Goal: Book appointment/travel/reservation

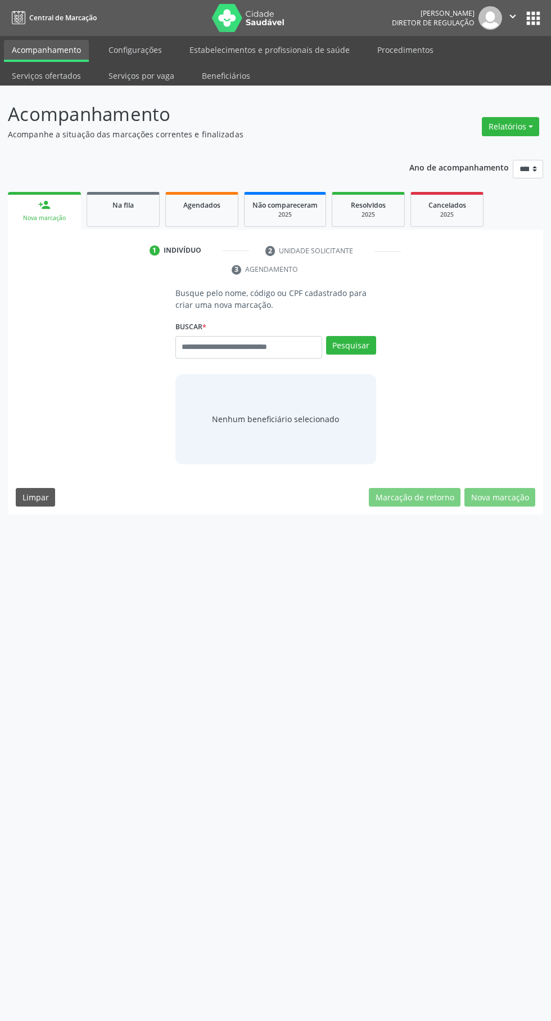
click at [253, 344] on input "text" at bounding box center [249, 347] width 147 height 23
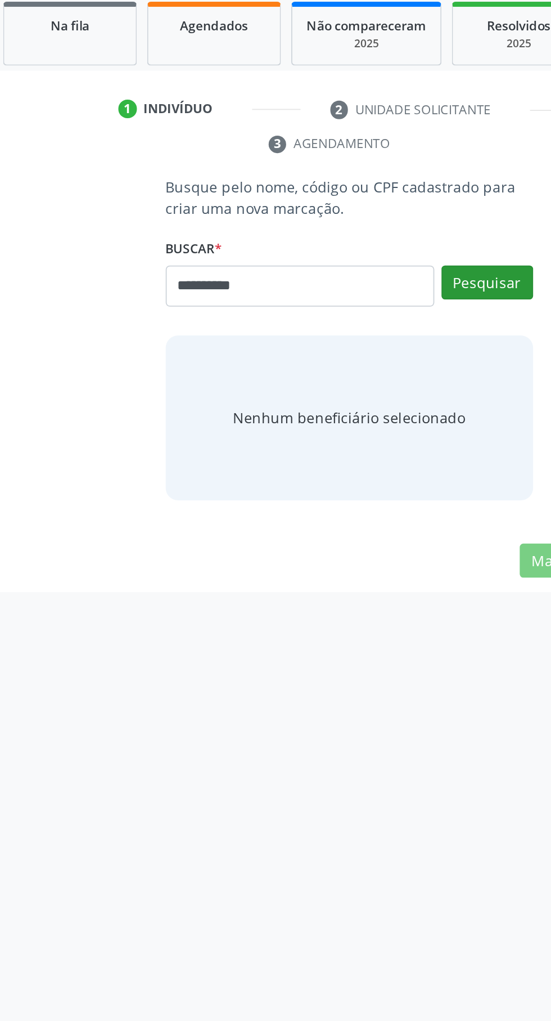
type input "**********"
click at [355, 336] on button "Pesquisar" at bounding box center [351, 345] width 50 height 19
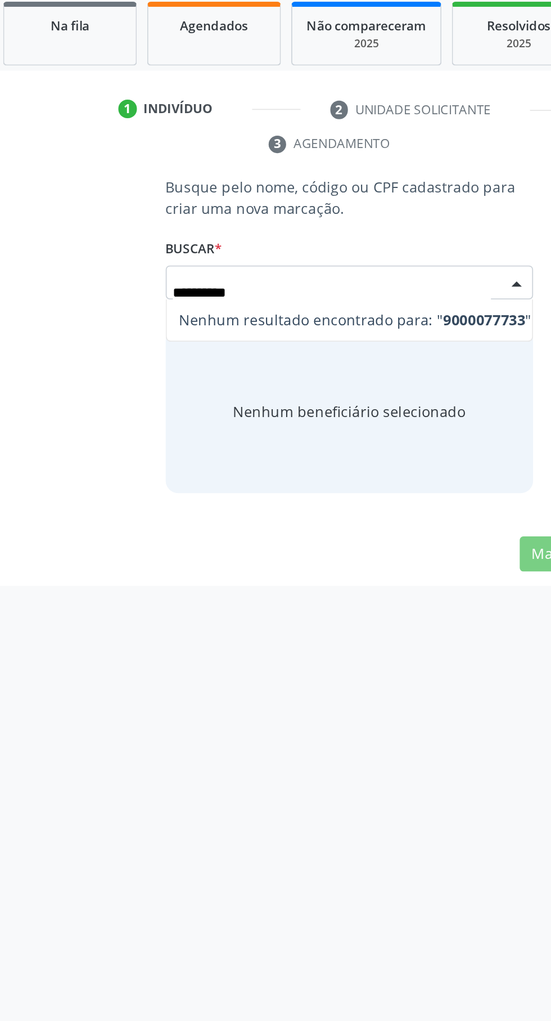
click at [187, 351] on input "**********" at bounding box center [266, 351] width 174 height 23
type input "*********"
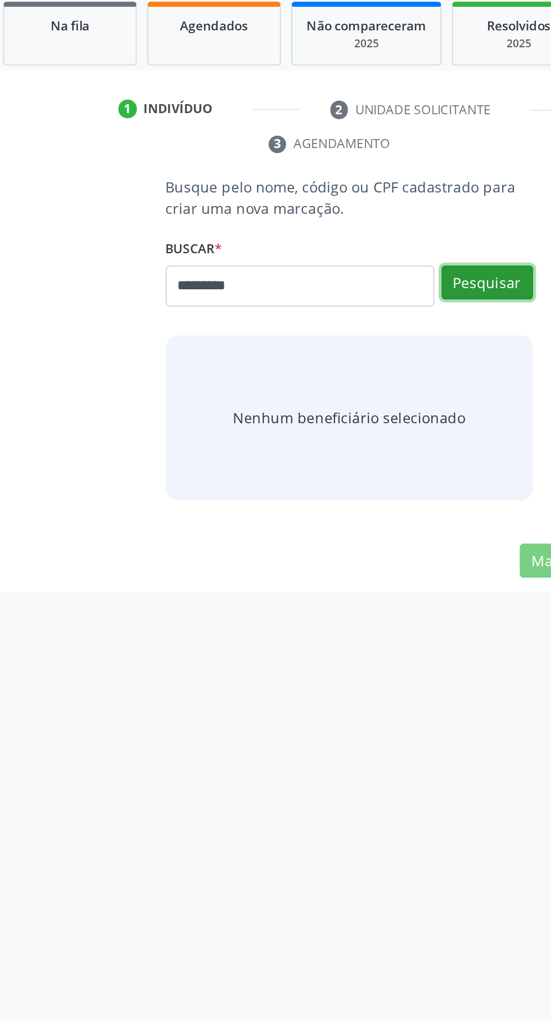
click at [361, 353] on button "Pesquisar" at bounding box center [351, 345] width 50 height 19
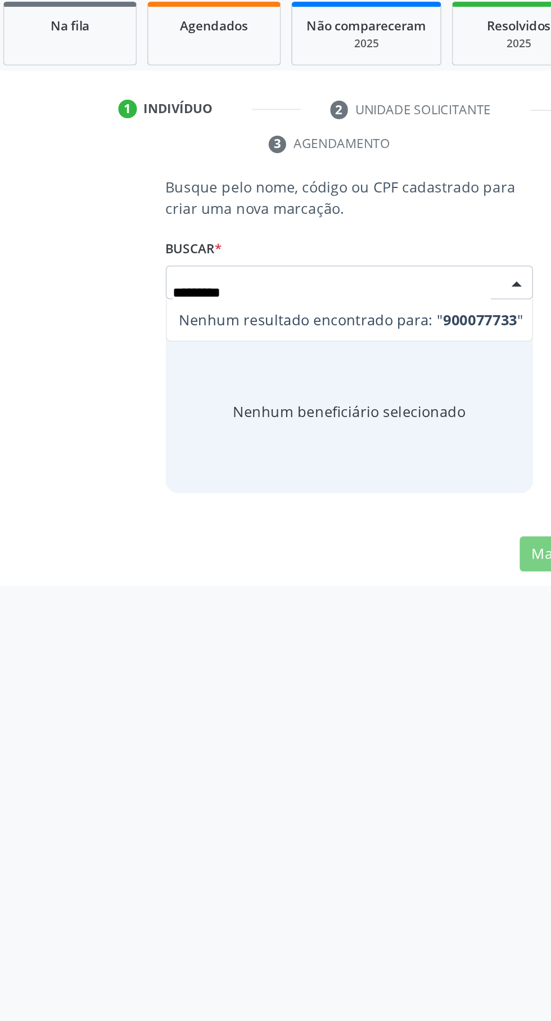
click at [201, 347] on input "*********" at bounding box center [266, 351] width 174 height 23
click at [194, 354] on input "*********" at bounding box center [266, 351] width 174 height 23
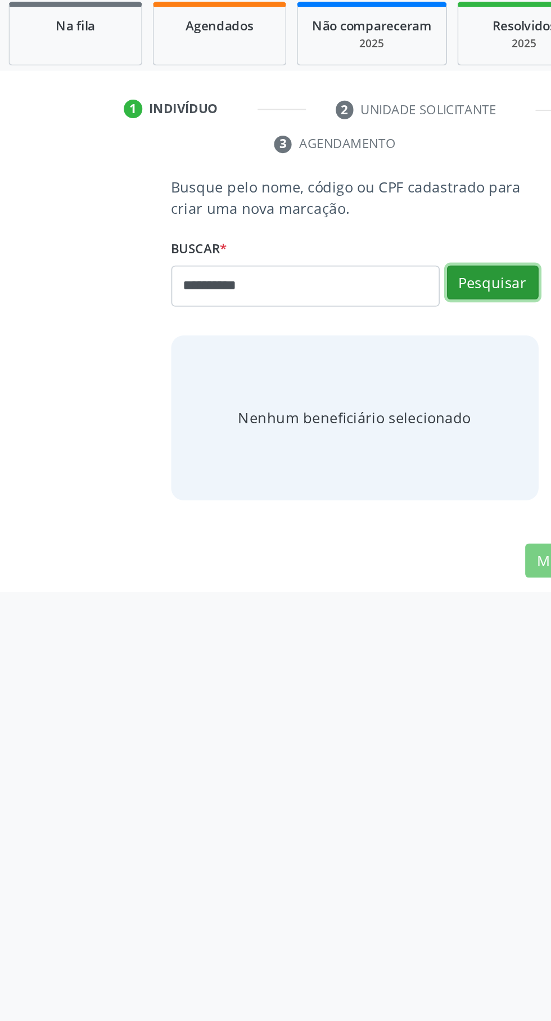
click at [361, 341] on button "Pesquisar" at bounding box center [351, 345] width 50 height 19
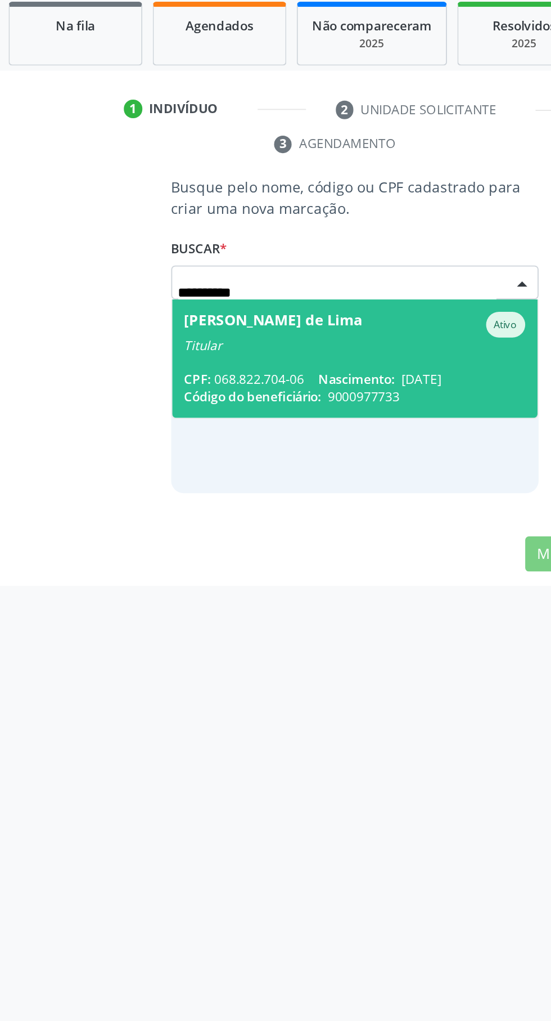
click at [272, 396] on span "Nascimento:" at bounding box center [277, 398] width 42 height 10
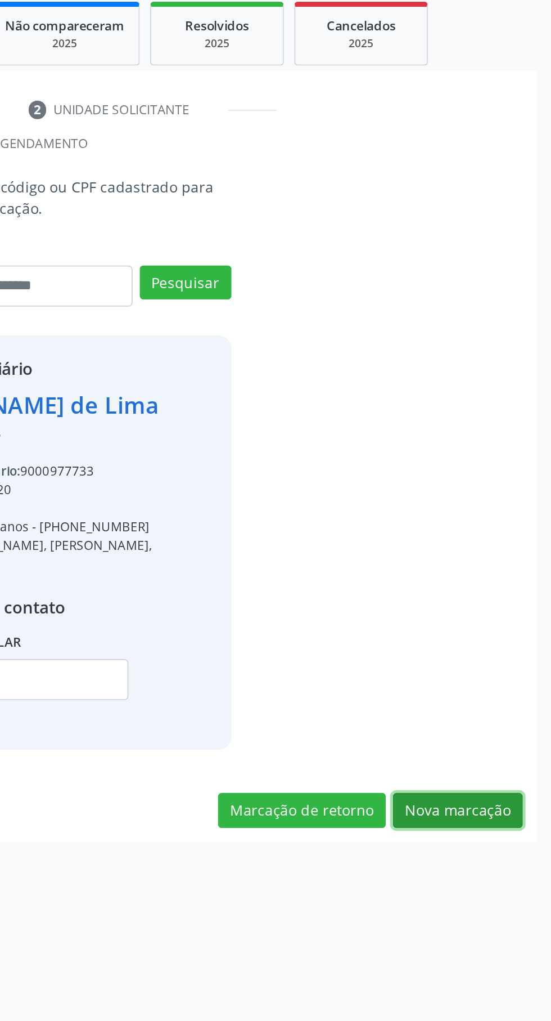
click at [512, 643] on button "Nova marcação" at bounding box center [500, 633] width 71 height 19
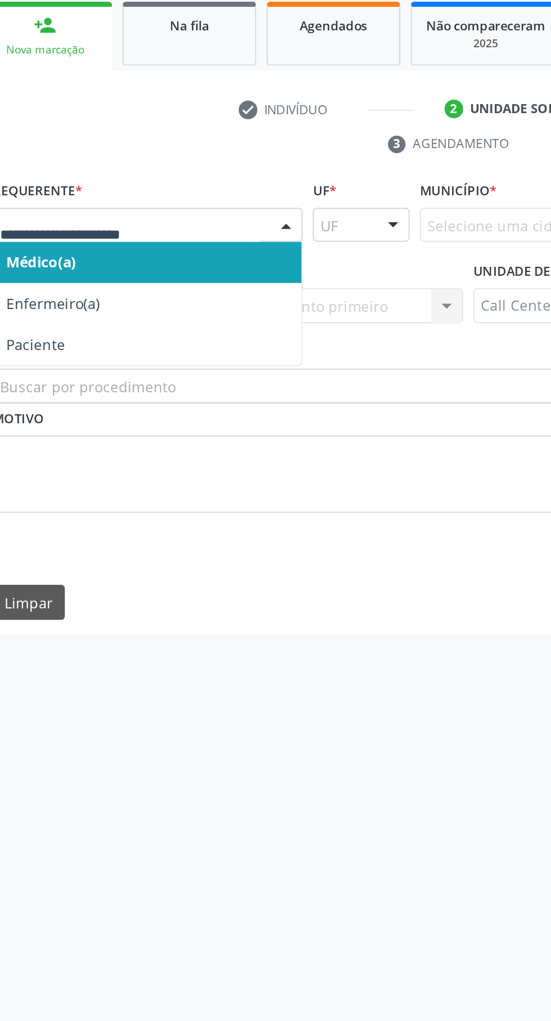
click at [53, 379] on span "Paciente" at bounding box center [39, 379] width 32 height 11
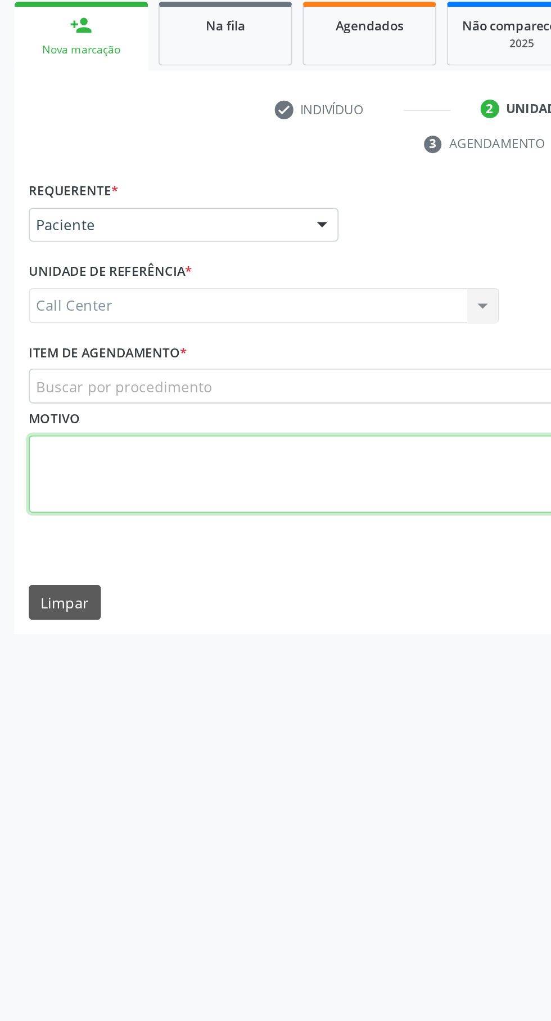
click at [84, 429] on textarea at bounding box center [276, 450] width 520 height 43
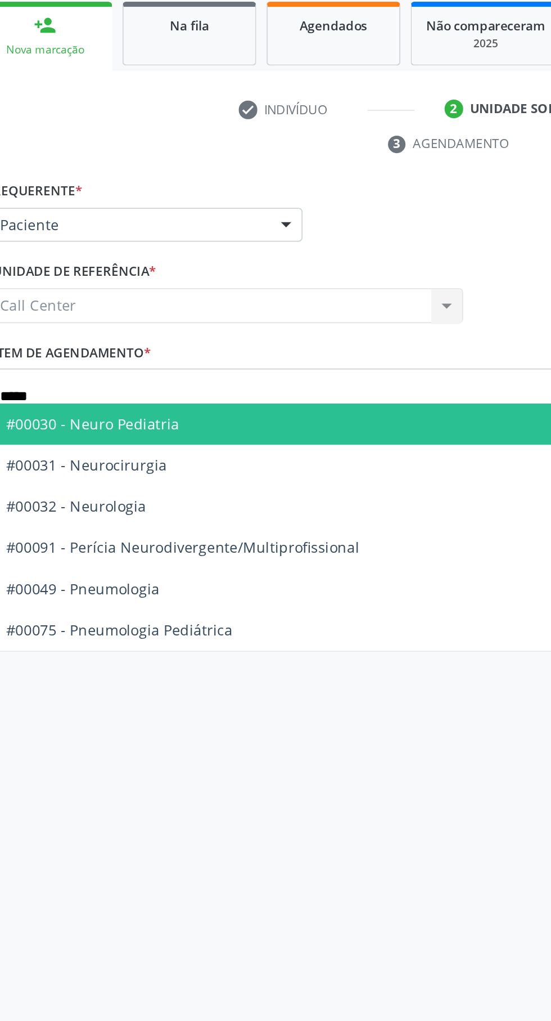
type input "*****"
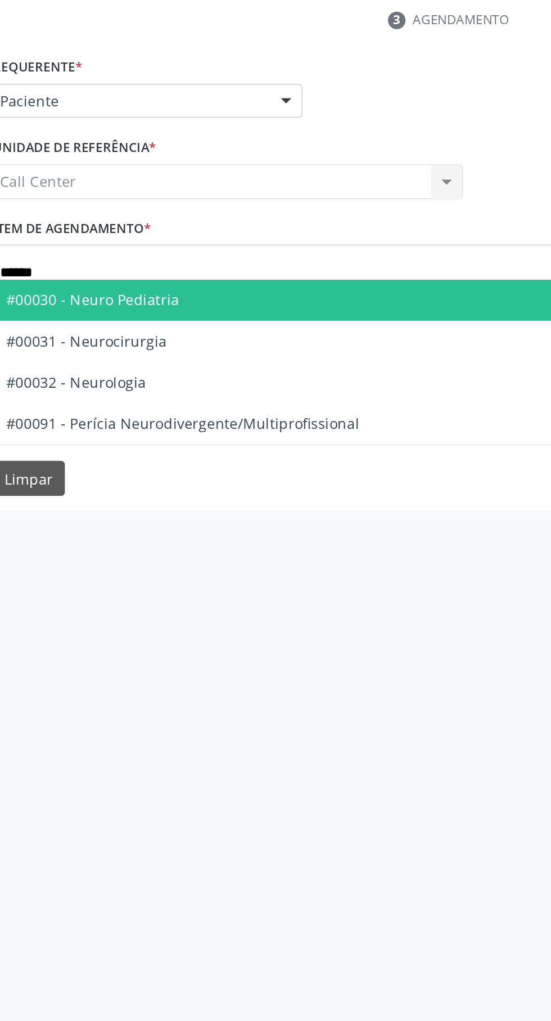
click at [94, 467] on span "#00032 - Neurologia" at bounding box center [61, 467] width 77 height 11
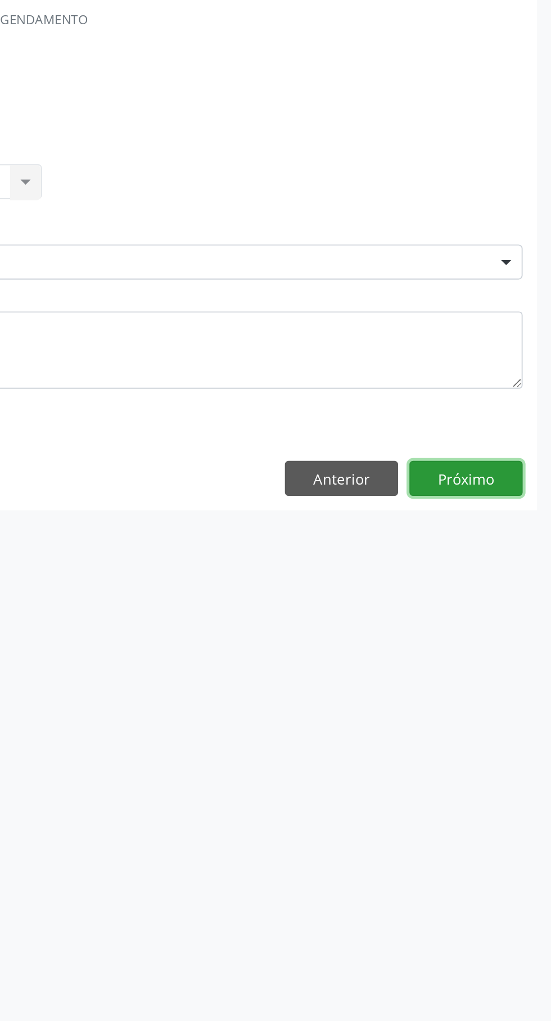
click at [508, 517] on button "Próximo" at bounding box center [505, 519] width 62 height 19
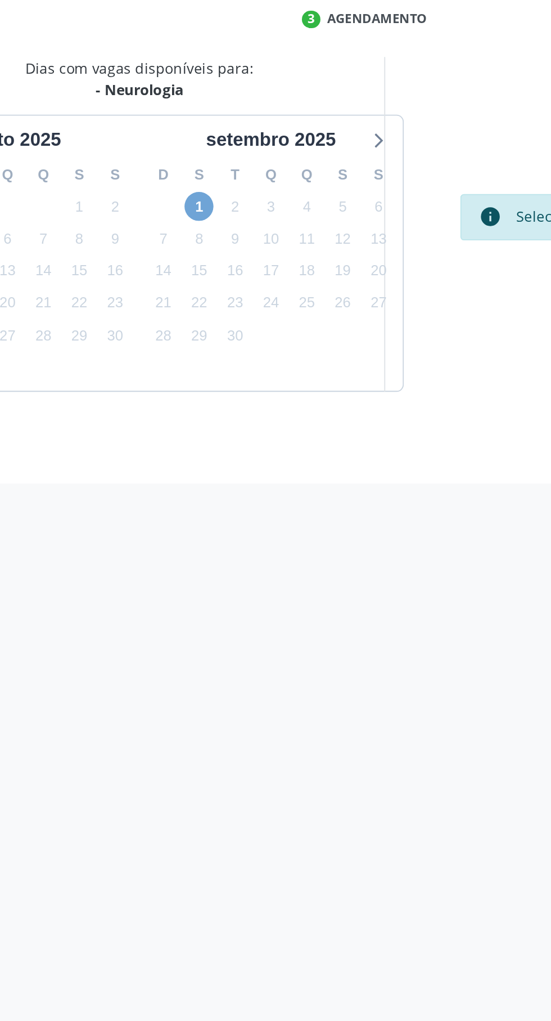
click at [174, 371] on span "1" at bounding box center [175, 371] width 16 height 16
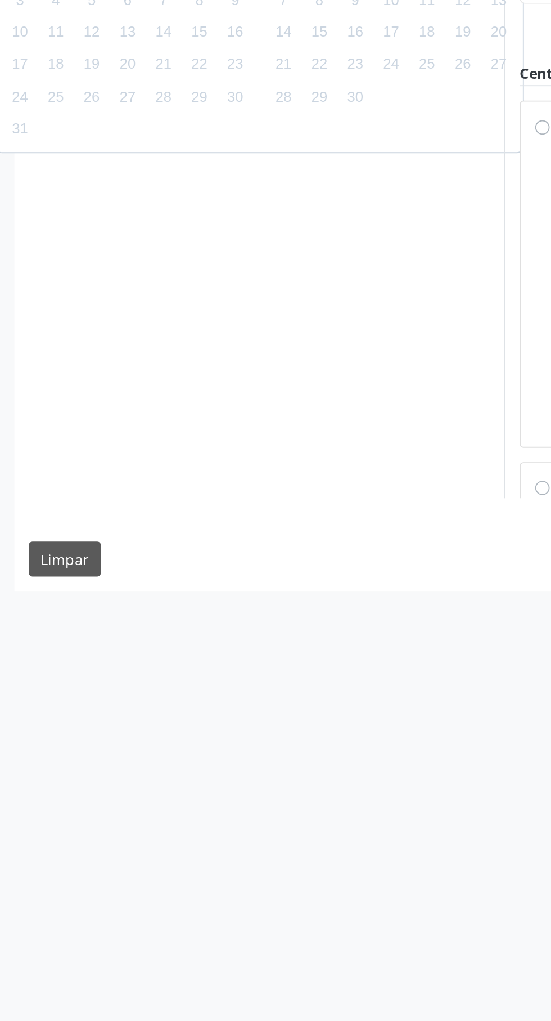
click at [291, 384] on span "Caruaru - PE" at bounding box center [314, 379] width 47 height 11
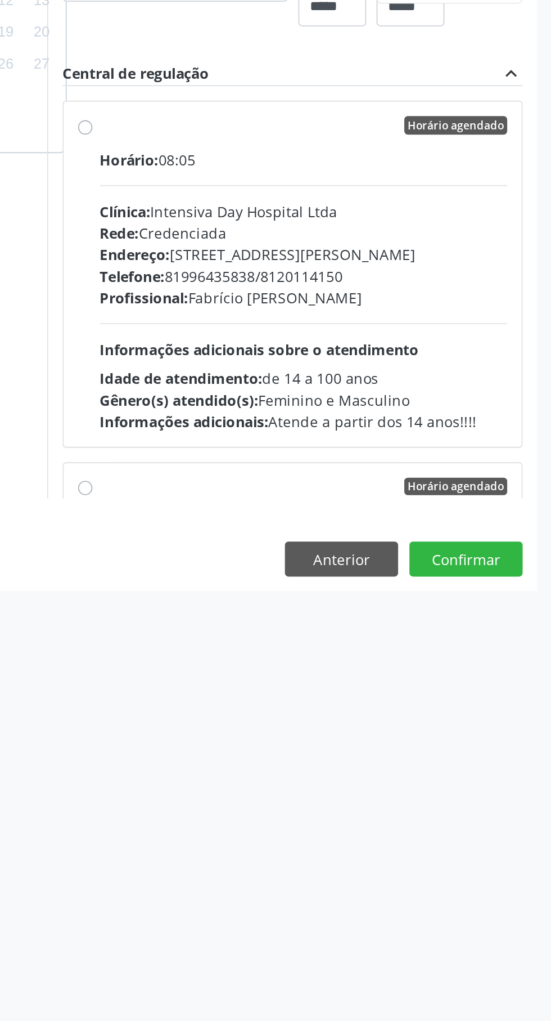
click at [463, 384] on span "Intensiva Day Hospital Ltda" at bounding box center [514, 379] width 102 height 11
click at [499, 390] on button "Filtrar" at bounding box center [516, 380] width 35 height 19
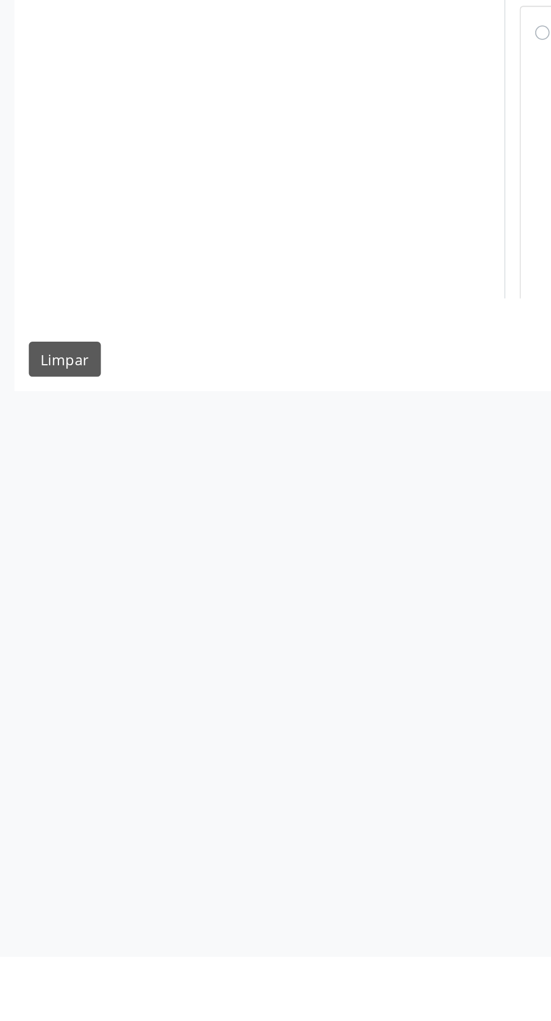
scroll to position [1557, 0]
click at [304, 542] on div "Rede: Credenciada" at bounding box center [415, 537] width 223 height 12
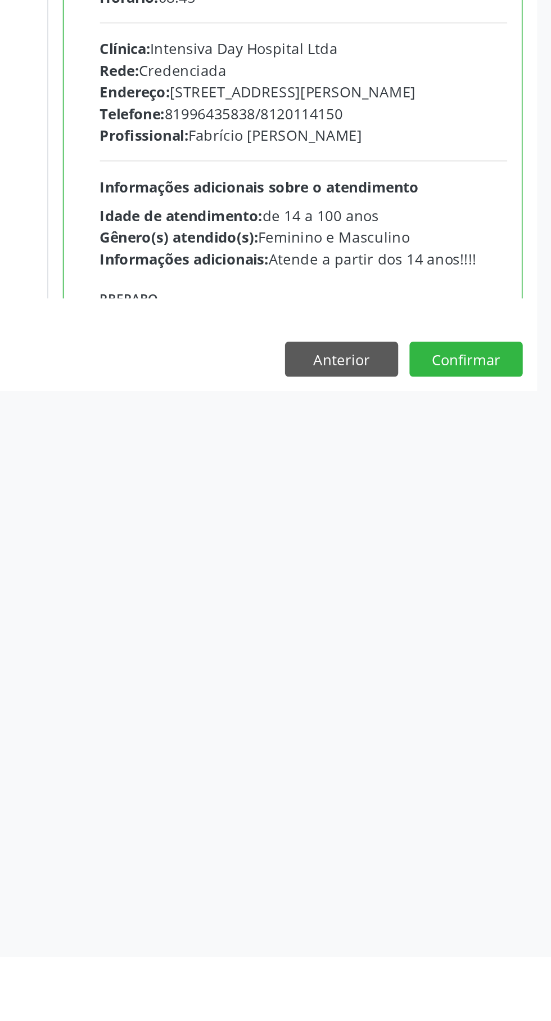
scroll to position [0, 0]
click at [513, 704] on button "Confirmar" at bounding box center [505, 694] width 62 height 19
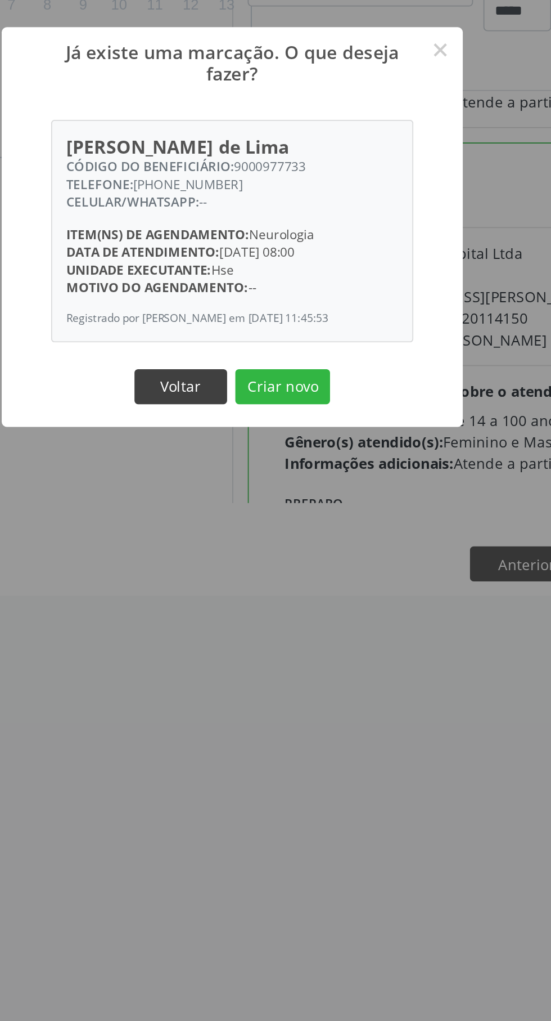
click at [253, 596] on button "Voltar" at bounding box center [247, 597] width 51 height 19
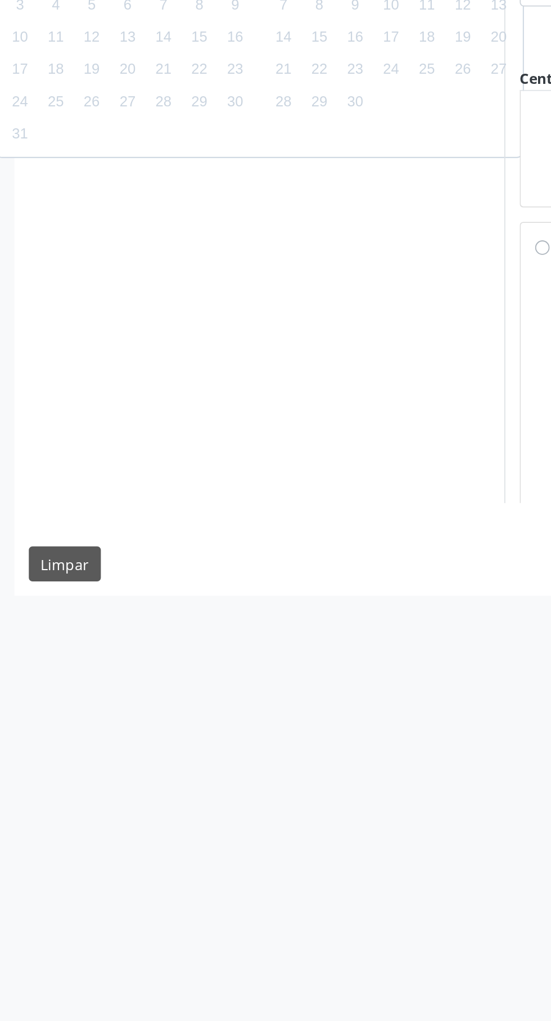
scroll to position [138, 0]
click at [304, 541] on div "Horário: 08:10" at bounding box center [415, 535] width 223 height 12
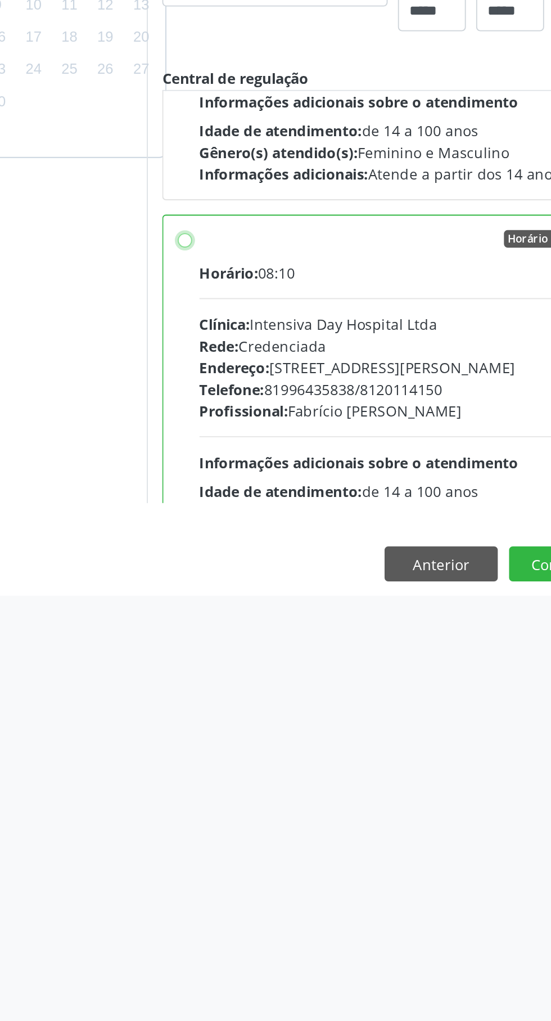
scroll to position [0, 0]
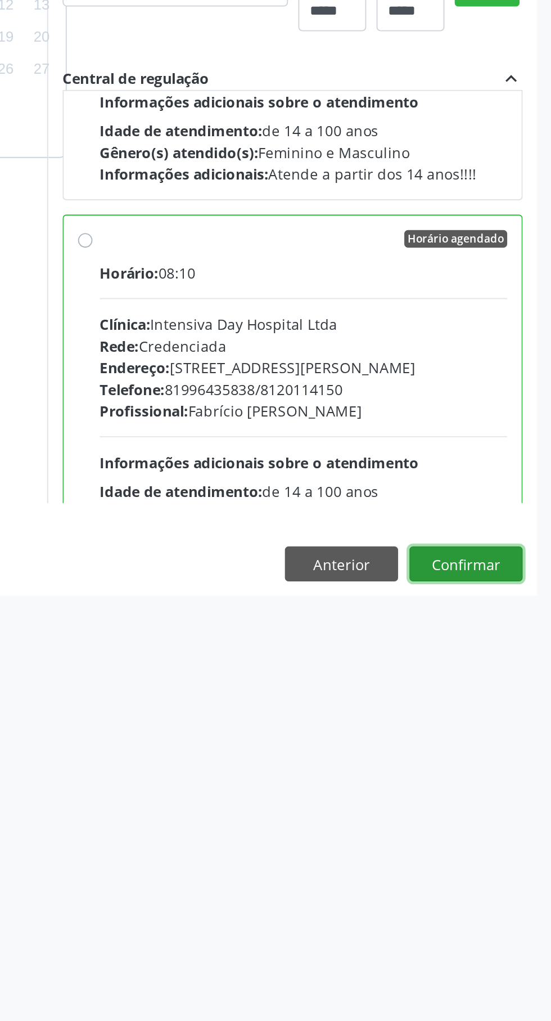
click at [512, 704] on button "Confirmar" at bounding box center [505, 694] width 62 height 19
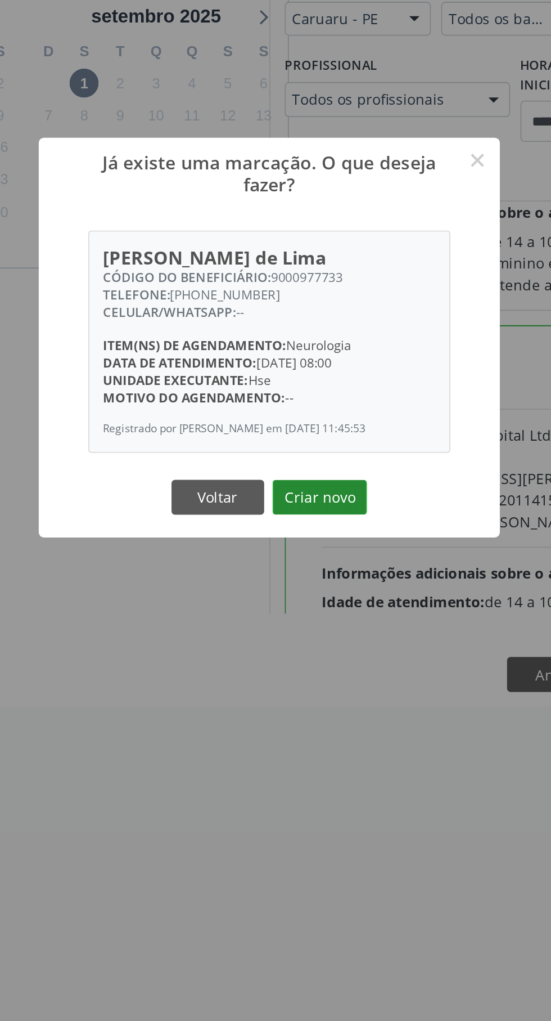
click at [312, 603] on button "Criar novo" at bounding box center [303, 597] width 52 height 19
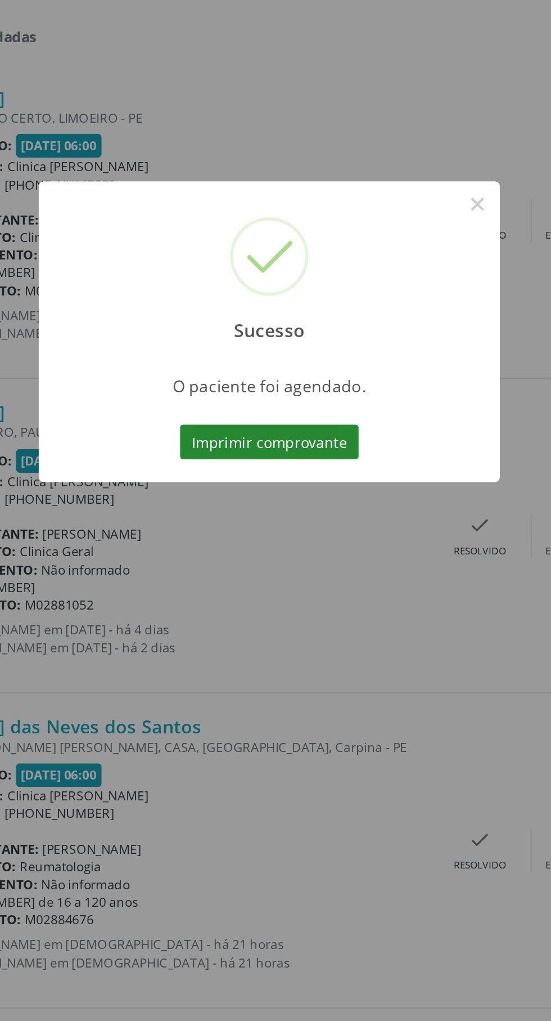
click at [294, 577] on button "Imprimir comprovante" at bounding box center [276, 570] width 98 height 19
